Goal: Transaction & Acquisition: Purchase product/service

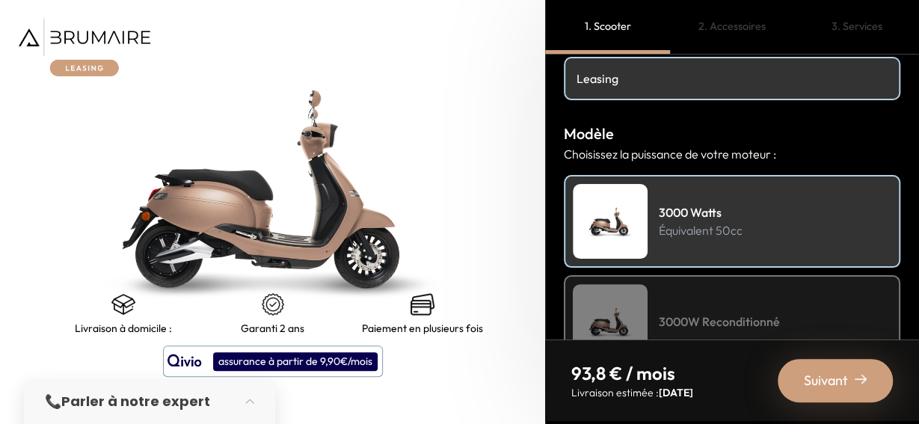
scroll to position [90, 0]
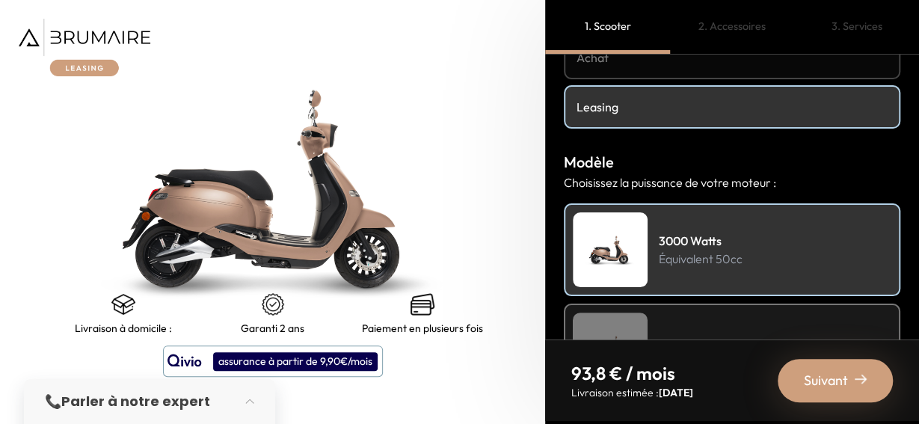
click at [690, 61] on h4 "Achat" at bounding box center [731, 58] width 311 height 18
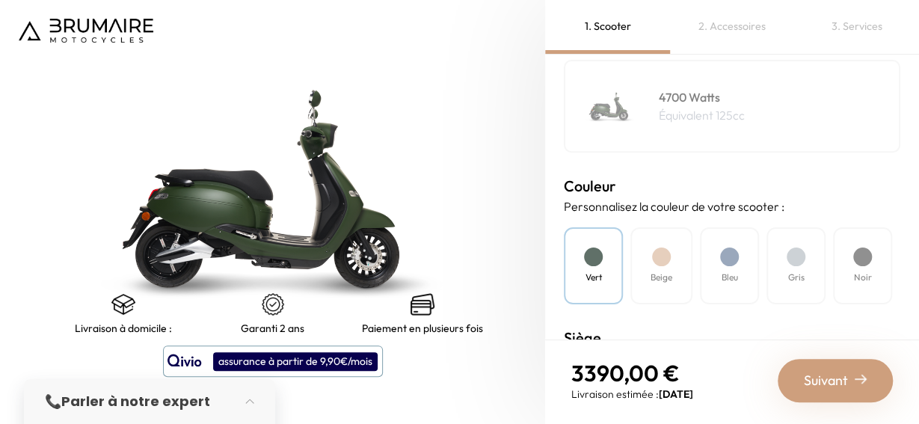
scroll to position [336, 0]
click at [801, 277] on h4 "Gris" at bounding box center [796, 274] width 16 height 13
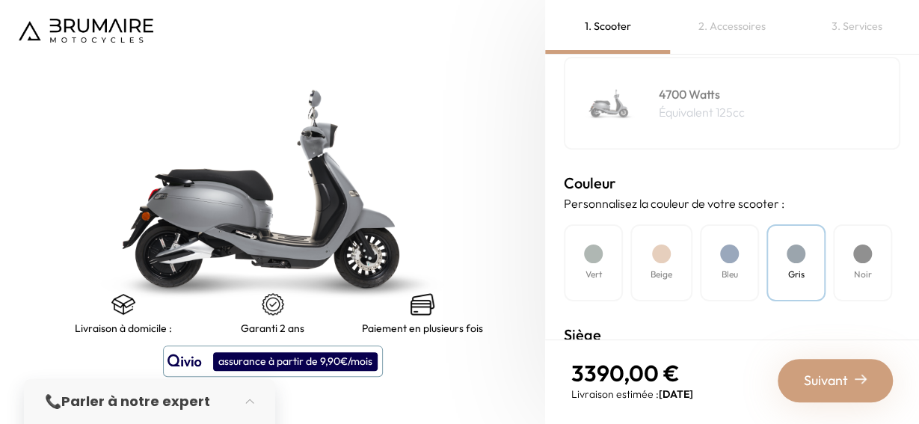
click at [870, 274] on h4 "Noir" at bounding box center [863, 274] width 18 height 13
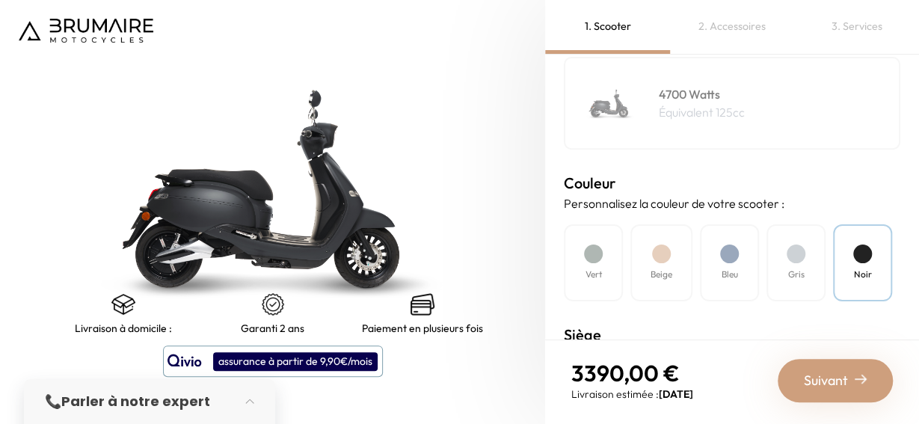
click at [831, 268] on div "Vert Beige Bleu Gris Noir" at bounding box center [732, 262] width 336 height 77
click at [781, 266] on div "Gris" at bounding box center [795, 262] width 59 height 77
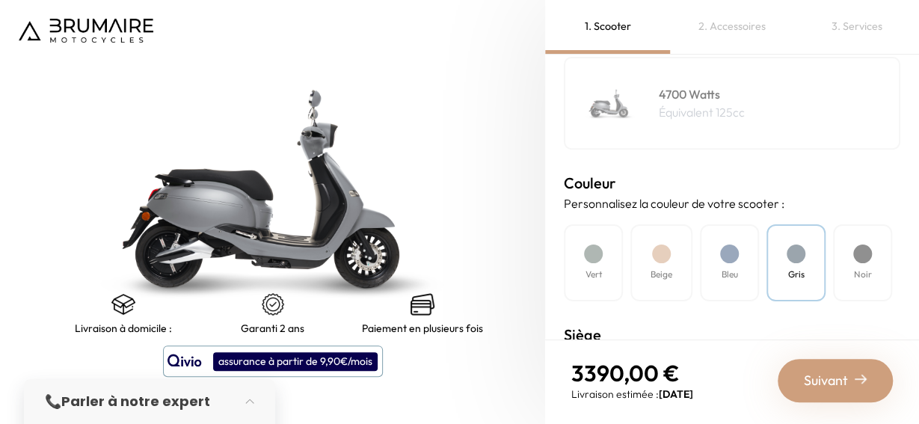
click at [837, 273] on div "Noir" at bounding box center [862, 262] width 59 height 77
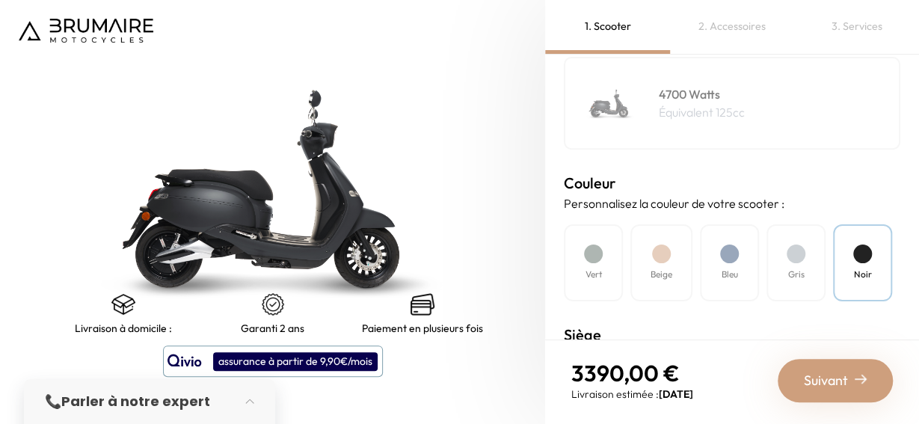
click at [800, 273] on h4 "Gris" at bounding box center [796, 274] width 16 height 13
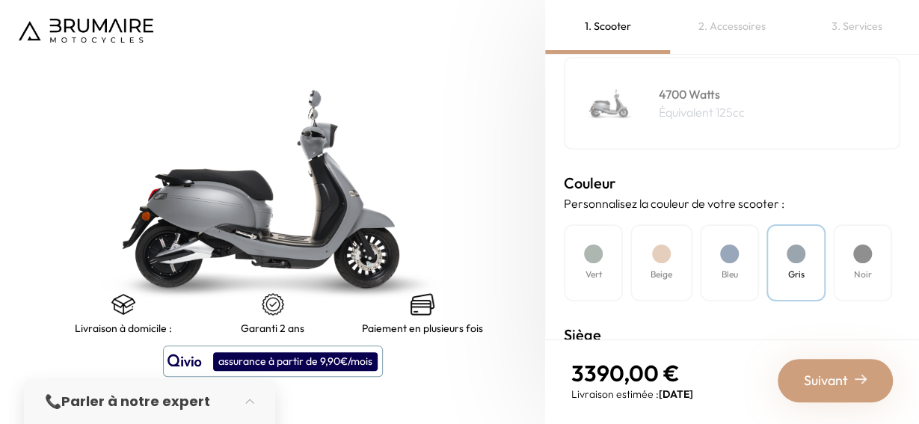
click at [848, 271] on div "Noir" at bounding box center [862, 262] width 59 height 77
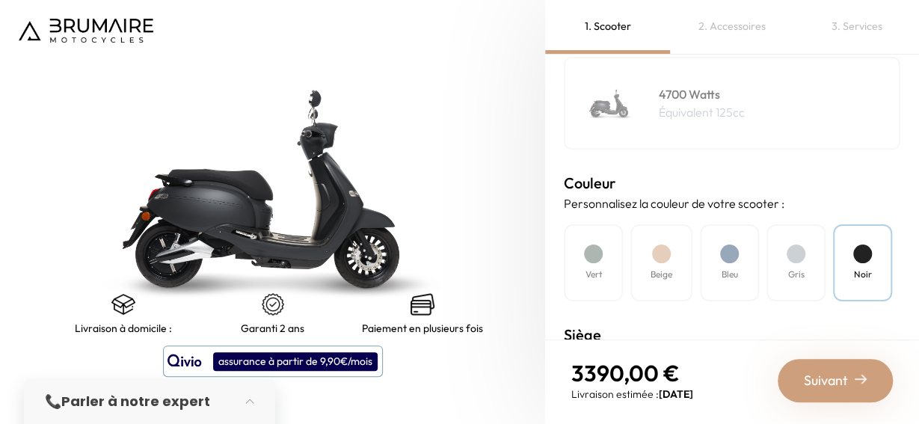
click at [720, 277] on div "Bleu" at bounding box center [729, 262] width 59 height 77
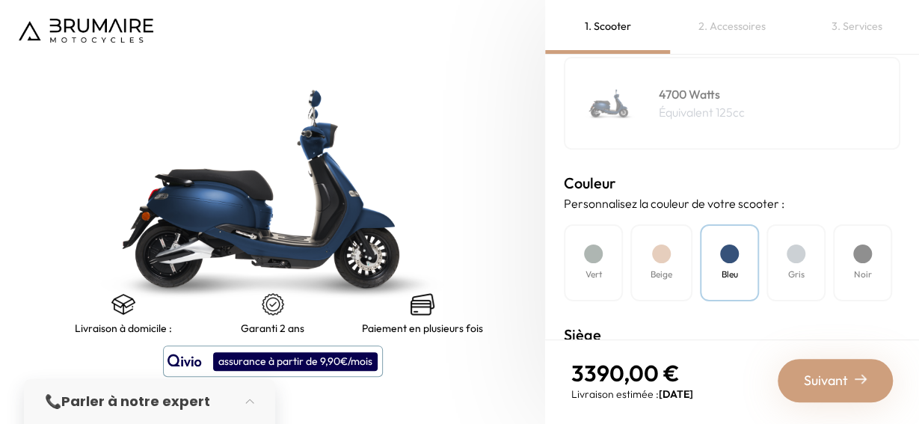
click at [901, 266] on div "Mode de paiement Quel mode de paiement vous convient le mieux ? Achat Leasing M…" at bounding box center [732, 197] width 374 height 285
click at [661, 264] on div "Beige" at bounding box center [661, 262] width 62 height 77
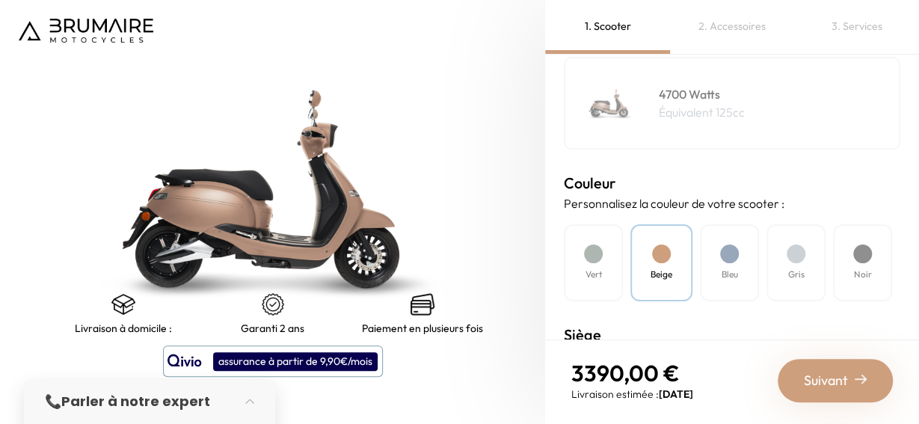
click at [614, 256] on div "Vert" at bounding box center [593, 262] width 59 height 77
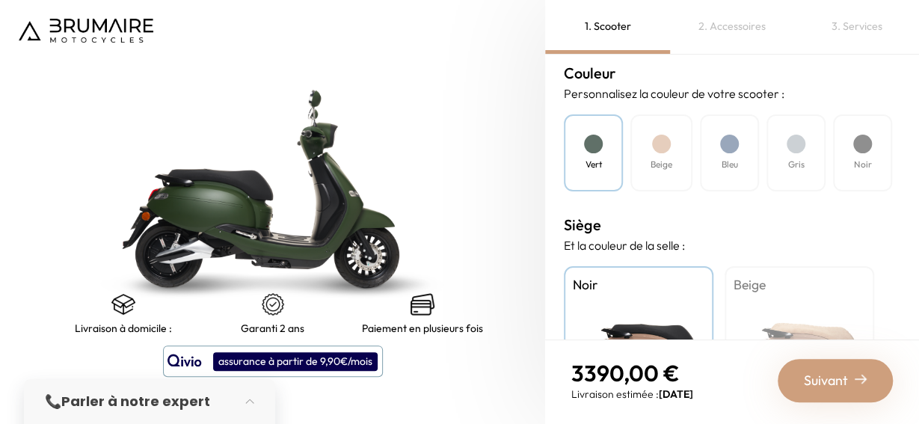
scroll to position [483, 0]
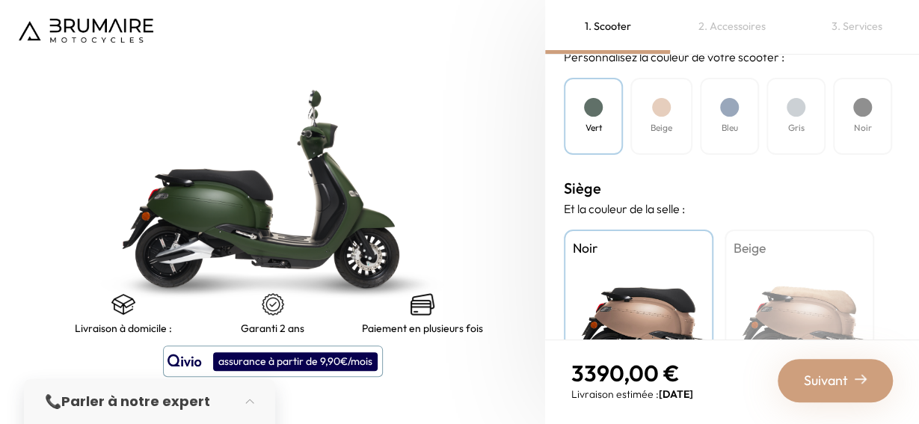
click at [824, 286] on div "Beige" at bounding box center [798, 322] width 149 height 187
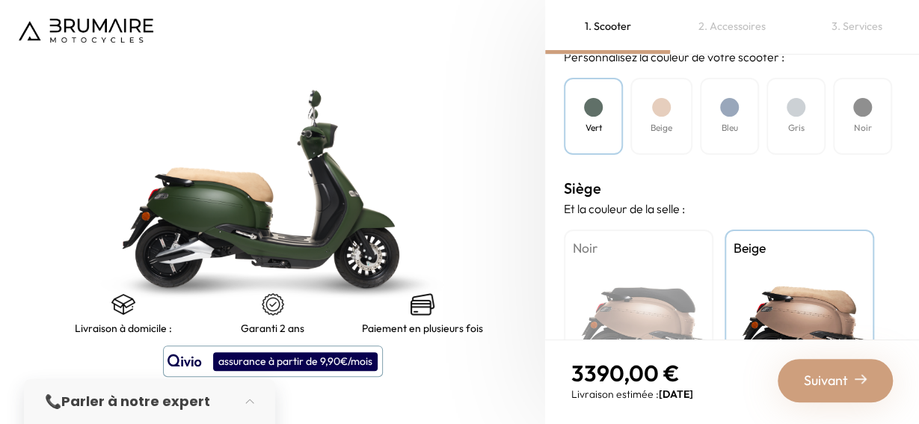
click at [674, 120] on div "Beige" at bounding box center [661, 116] width 62 height 77
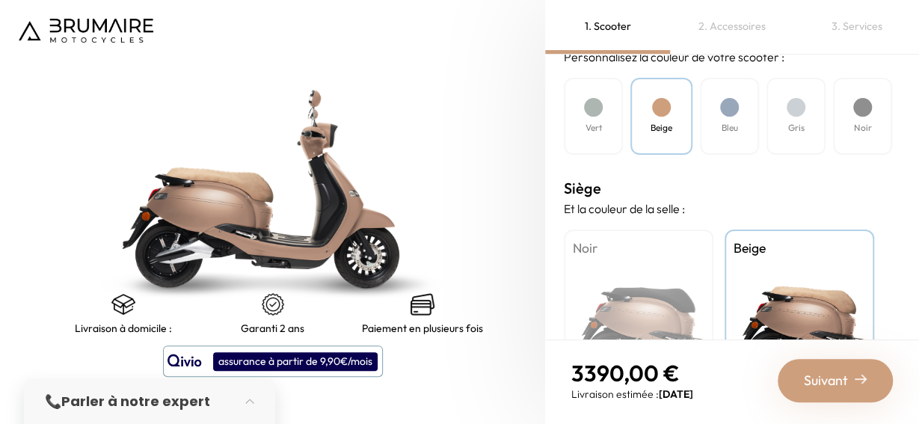
click at [718, 114] on div "Bleu" at bounding box center [729, 116] width 59 height 77
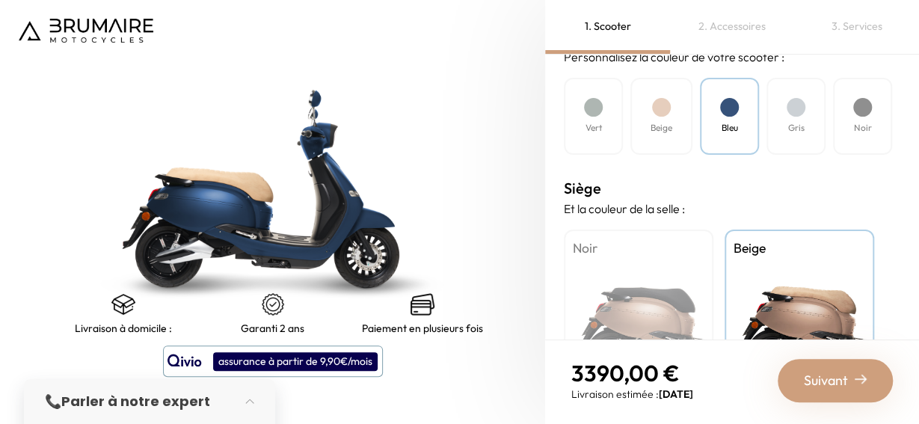
click at [683, 108] on div "Beige" at bounding box center [661, 116] width 62 height 77
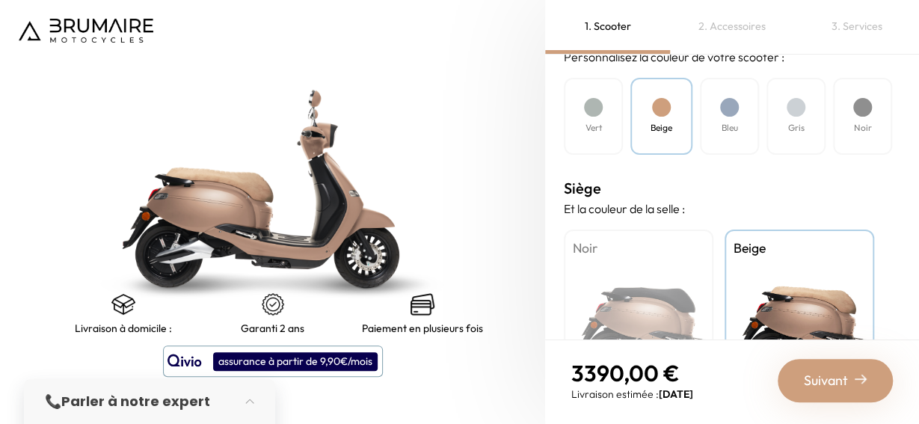
click at [716, 100] on div "Bleu" at bounding box center [729, 116] width 59 height 77
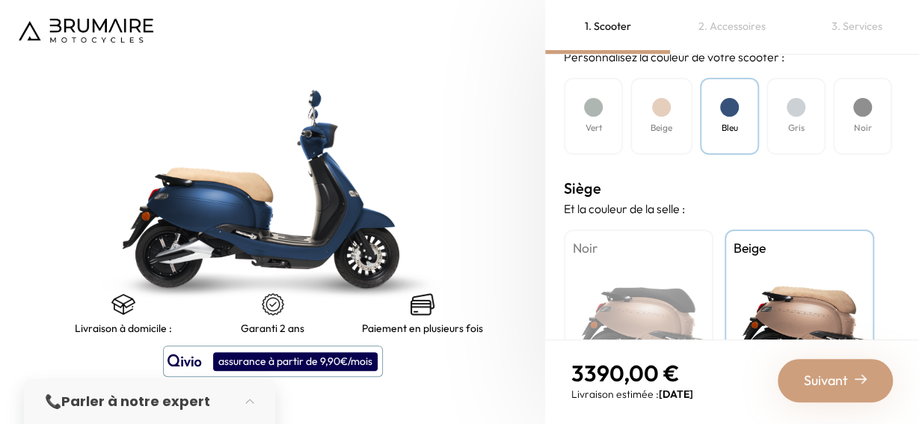
click at [789, 123] on h4 "Gris" at bounding box center [796, 127] width 16 height 13
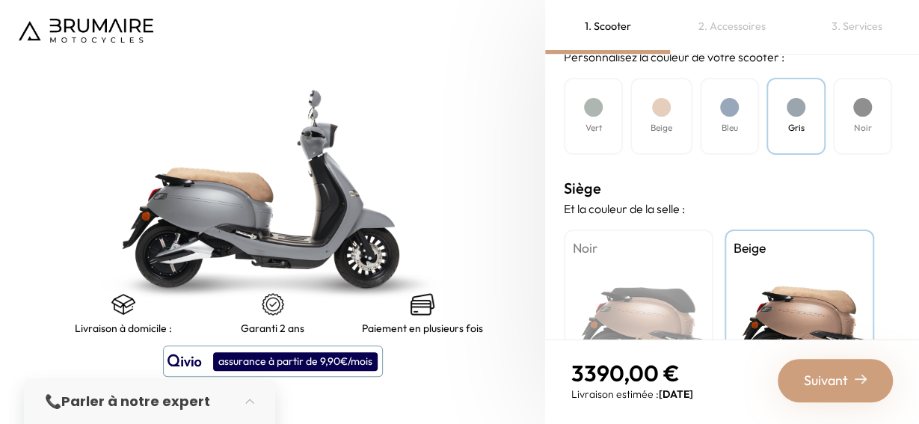
click at [714, 272] on div "Noir Beige" at bounding box center [732, 322] width 336 height 187
click at [679, 280] on div "Noir" at bounding box center [638, 322] width 149 height 187
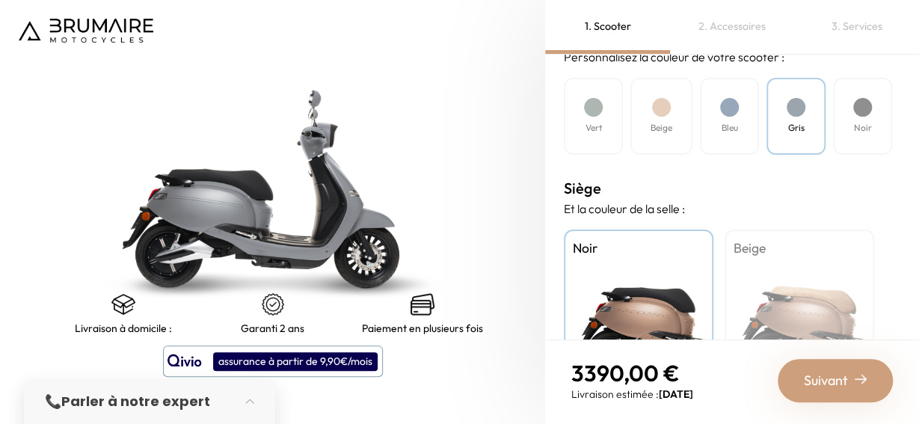
click at [897, 117] on div "Mode de paiement Quel mode de paiement vous convient le mieux ? Achat Leasing M…" at bounding box center [732, 197] width 374 height 285
click at [879, 107] on div "Noir" at bounding box center [862, 116] width 59 height 77
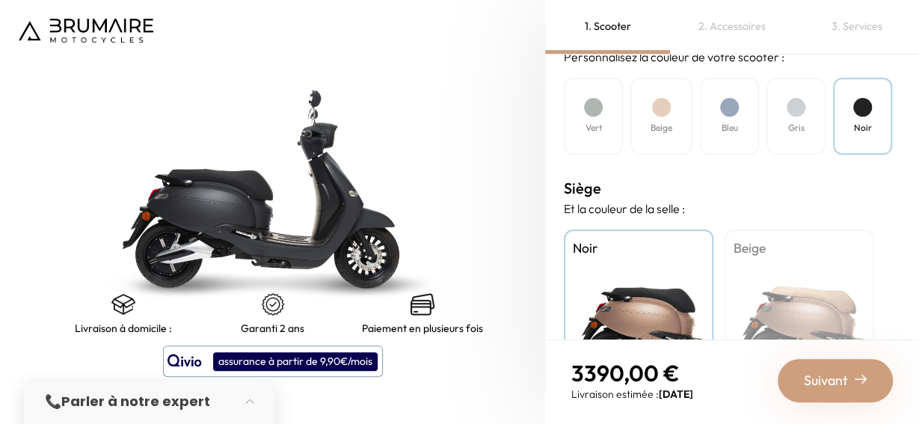
click at [812, 283] on div "Beige" at bounding box center [798, 322] width 149 height 187
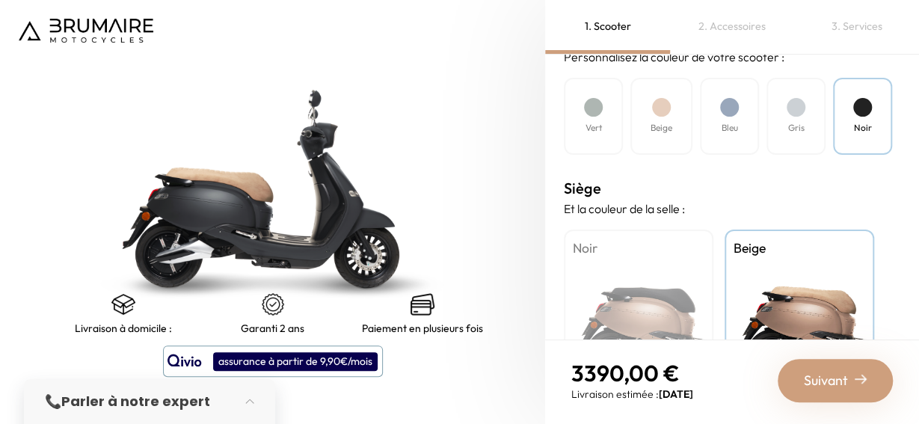
click at [756, 117] on div "Bleu" at bounding box center [729, 116] width 59 height 77
